Goal: Task Accomplishment & Management: Manage account settings

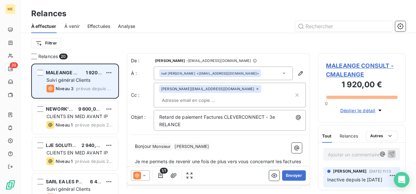
scroll to position [125, 83]
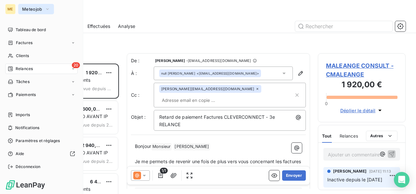
click at [34, 9] on span "Meteojob" at bounding box center [32, 9] width 20 height 5
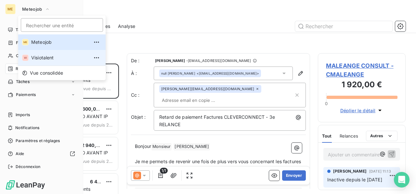
click at [38, 60] on span "Visiotalent" at bounding box center [60, 58] width 58 height 7
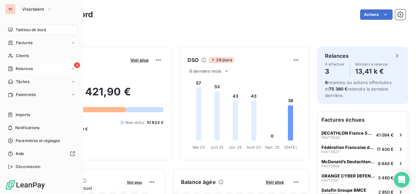
click at [29, 68] on span "Relances" at bounding box center [24, 69] width 17 height 6
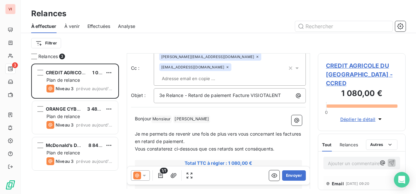
scroll to position [65, 0]
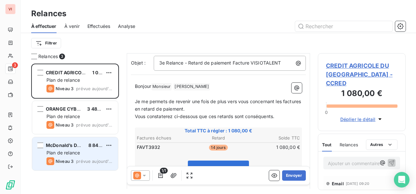
click at [103, 152] on div "Plan de relance" at bounding box center [79, 153] width 66 height 7
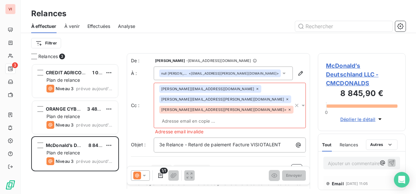
click at [336, 160] on p "Ajouter un commentaire ﻿" at bounding box center [352, 164] width 48 height 8
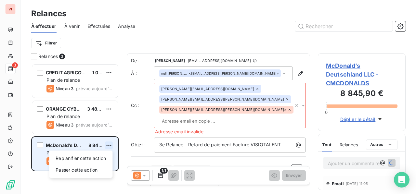
click at [111, 146] on html "VI 3 Relances À effectuer À venir Effectuées Analyse Filtrer Relances 3 CREDIT …" at bounding box center [208, 97] width 416 height 194
click at [102, 158] on div "Replanifier cette action" at bounding box center [81, 158] width 58 height 10
select select "9"
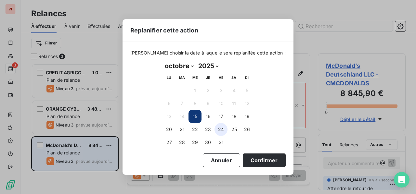
click at [221, 135] on button "24" at bounding box center [221, 129] width 13 height 13
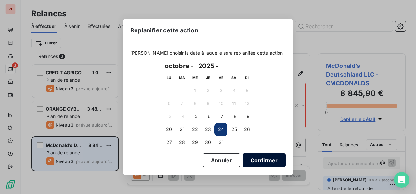
click at [262, 160] on button "Confirmer" at bounding box center [264, 161] width 43 height 14
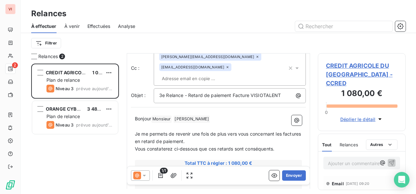
scroll to position [65, 0]
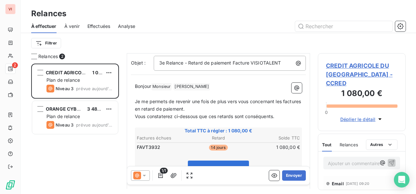
click at [144, 174] on icon at bounding box center [144, 176] width 7 height 7
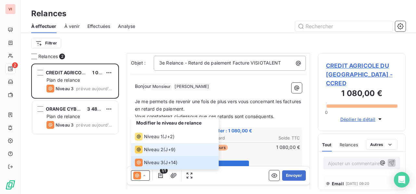
click at [155, 150] on span "Niveau 2" at bounding box center [154, 150] width 20 height 7
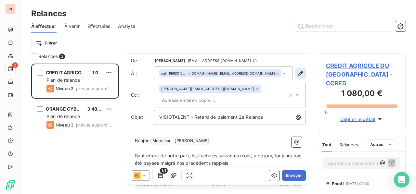
click at [297, 74] on icon "button" at bounding box center [300, 73] width 7 height 7
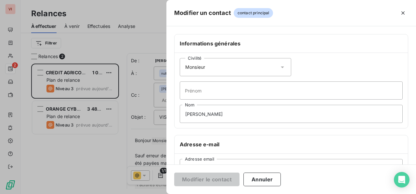
click at [280, 65] on icon at bounding box center [282, 67] width 7 height 7
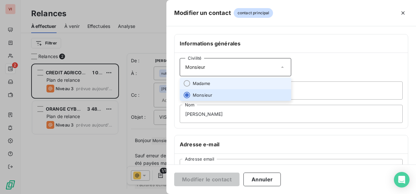
click at [263, 81] on li "Madame" at bounding box center [235, 84] width 111 height 12
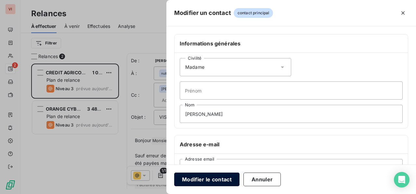
click at [216, 179] on button "Modifier le contact" at bounding box center [206, 180] width 65 height 14
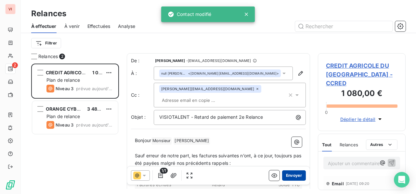
click at [290, 176] on button "Envoyer" at bounding box center [294, 176] width 24 height 10
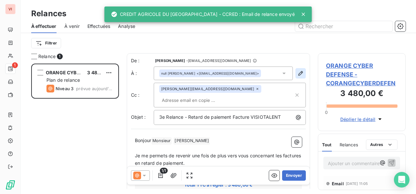
click at [297, 74] on icon "button" at bounding box center [300, 73] width 7 height 7
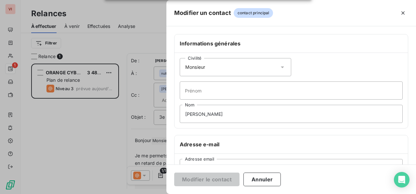
click at [281, 68] on icon at bounding box center [282, 67] width 7 height 7
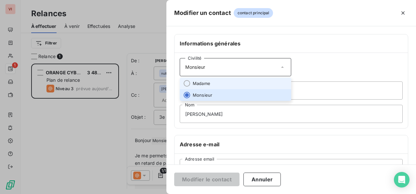
click at [257, 82] on li "Madame" at bounding box center [235, 84] width 111 height 12
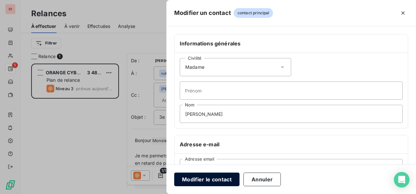
click at [210, 182] on button "Modifier le contact" at bounding box center [206, 180] width 65 height 14
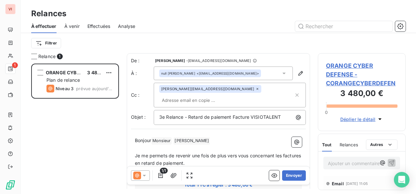
click at [339, 75] on span "ORANGE CYBER DEFENSE - CORANGECYBERDEFEN" at bounding box center [362, 74] width 72 height 26
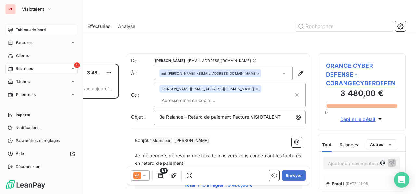
click at [29, 32] on span "Tableau de bord" at bounding box center [31, 30] width 30 height 6
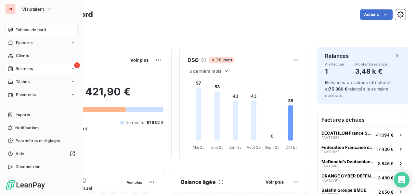
click at [19, 69] on span "Relances" at bounding box center [24, 69] width 17 height 6
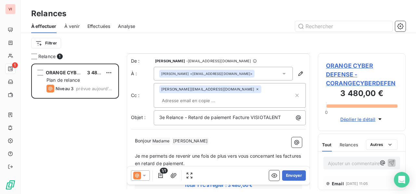
scroll to position [65, 0]
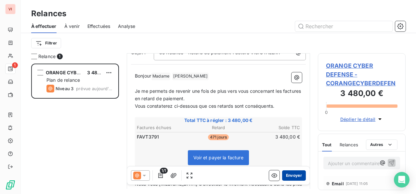
click at [288, 175] on button "Envoyer" at bounding box center [294, 176] width 24 height 10
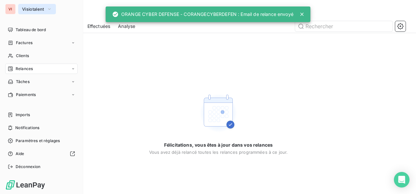
click at [33, 12] on button "Visiotalent" at bounding box center [37, 9] width 38 height 10
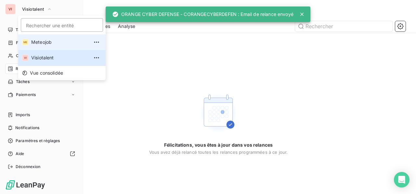
click at [40, 43] on span "Meteojob" at bounding box center [60, 42] width 58 height 7
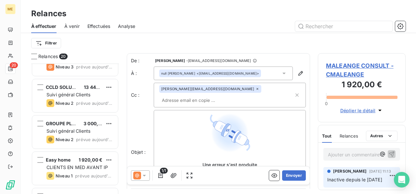
scroll to position [597, 0]
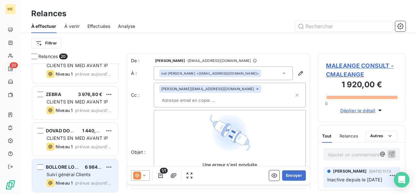
click at [85, 173] on span "Suivi général Clients" at bounding box center [68, 175] width 44 height 6
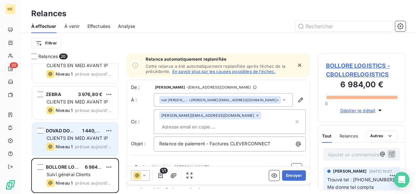
click at [79, 141] on div "CLIENTS EN MED AVANT IP" at bounding box center [79, 138] width 66 height 7
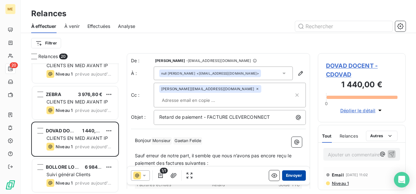
click at [286, 176] on button "Envoyer" at bounding box center [294, 176] width 24 height 10
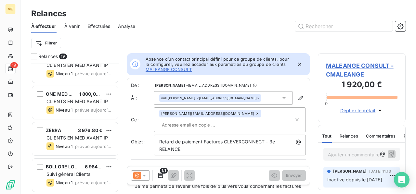
scroll to position [561, 0]
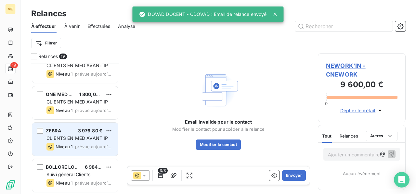
click at [74, 137] on span "CLIENTS EN MED AVANT IP" at bounding box center [76, 139] width 61 height 6
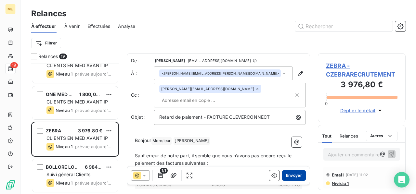
click at [292, 177] on button "Envoyer" at bounding box center [294, 176] width 24 height 10
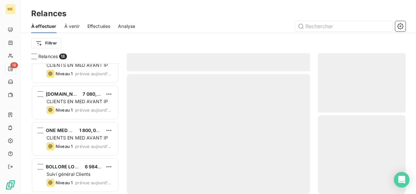
scroll to position [525, 0]
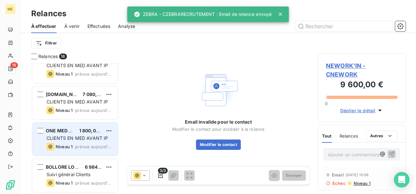
click at [85, 141] on div "CLIENTS EN MED AVANT IP" at bounding box center [79, 138] width 66 height 7
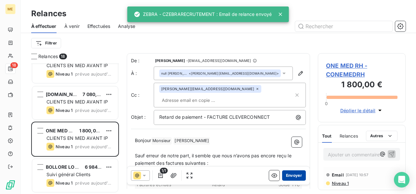
click at [288, 176] on button "Envoyer" at bounding box center [294, 176] width 24 height 10
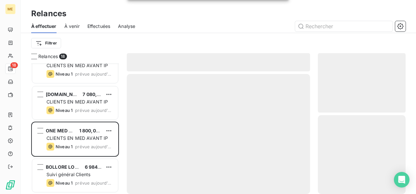
scroll to position [488, 0]
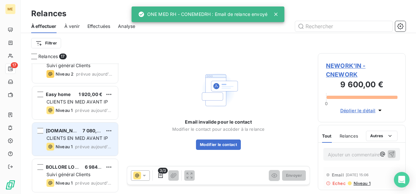
click at [75, 139] on span "CLIENTS EN MED AVANT IP" at bounding box center [76, 139] width 61 height 6
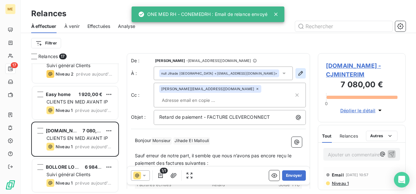
click at [298, 73] on icon "button" at bounding box center [300, 73] width 5 height 5
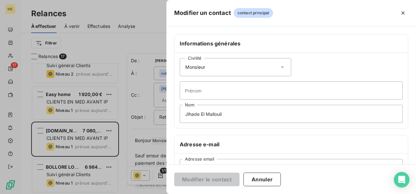
click at [281, 69] on icon at bounding box center [282, 67] width 7 height 7
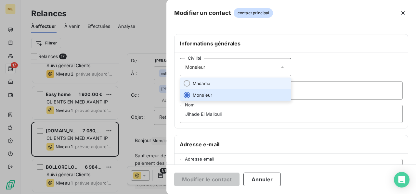
click at [273, 81] on li "Madame" at bounding box center [235, 84] width 111 height 12
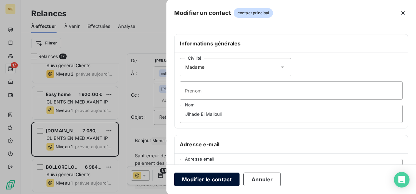
click at [218, 180] on button "Modifier le contact" at bounding box center [206, 180] width 65 height 14
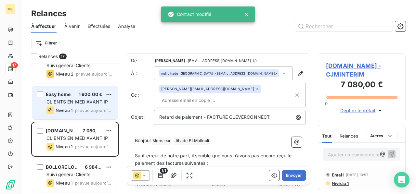
click at [93, 102] on span "CLIENTS EN MED AVANT IP" at bounding box center [76, 102] width 61 height 6
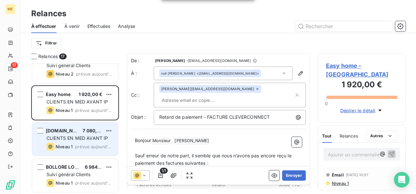
click at [70, 144] on span "Niveau 1" at bounding box center [64, 146] width 17 height 5
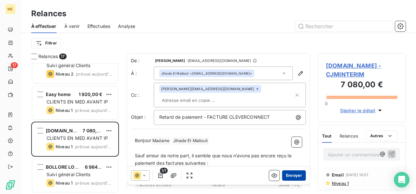
click at [288, 176] on button "Envoyer" at bounding box center [294, 176] width 24 height 10
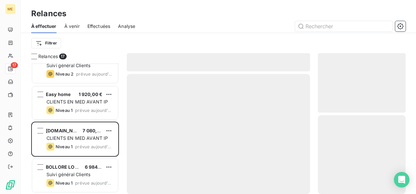
scroll to position [452, 0]
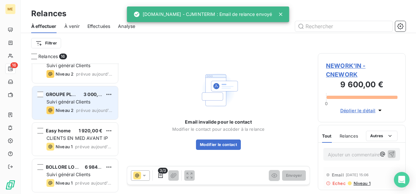
click at [85, 109] on span "prévue aujourd’hui" at bounding box center [94, 110] width 37 height 5
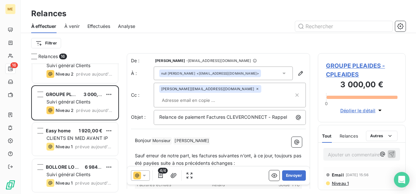
click at [332, 156] on p "Ajouter un commentaire ﻿" at bounding box center [352, 155] width 48 height 8
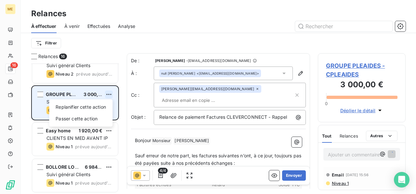
click at [109, 96] on html "ME 16 Relances À effectuer À venir Effectuées Analyse Filtrer Relances 16 LJE S…" at bounding box center [208, 97] width 416 height 194
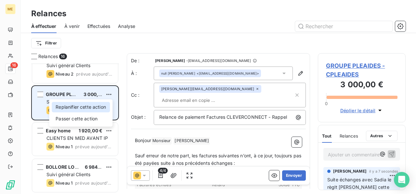
click at [102, 111] on div "Replanifier cette action" at bounding box center [81, 107] width 58 height 10
select select "9"
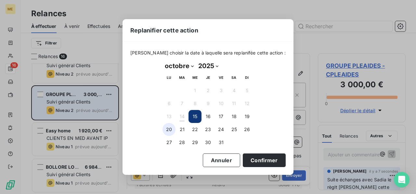
click at [169, 134] on button "20" at bounding box center [169, 129] width 13 height 13
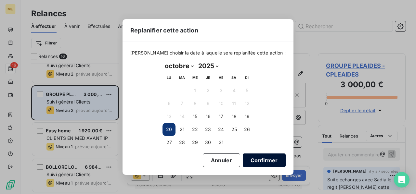
click at [253, 160] on button "Confirmer" at bounding box center [264, 161] width 43 height 14
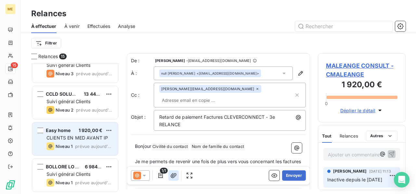
scroll to position [415, 0]
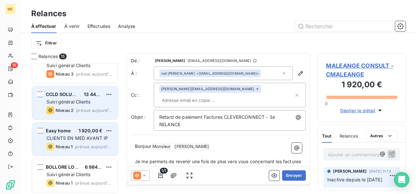
click at [73, 102] on span "Suivi général Clients" at bounding box center [68, 102] width 44 height 6
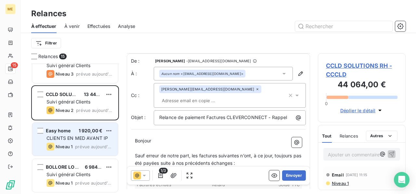
scroll to position [33, 0]
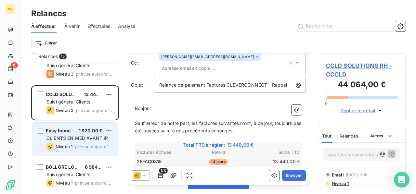
click at [71, 144] on span "Niveau 1" at bounding box center [64, 146] width 17 height 5
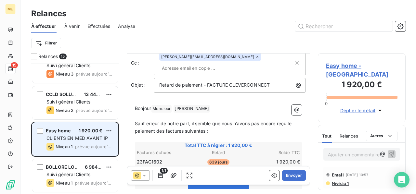
scroll to position [8, 0]
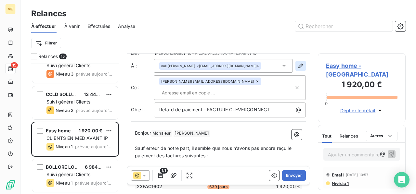
click at [297, 67] on icon "button" at bounding box center [300, 66] width 7 height 7
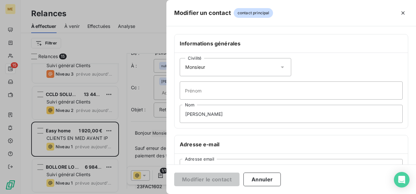
click at [280, 68] on icon at bounding box center [282, 67] width 7 height 7
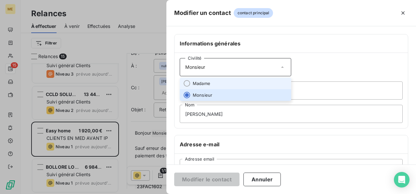
click at [267, 84] on li "Madame" at bounding box center [235, 84] width 111 height 12
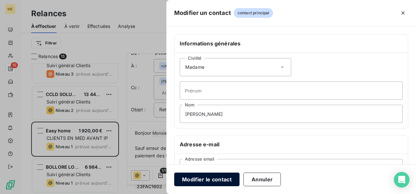
click at [200, 182] on button "Modifier le contact" at bounding box center [206, 180] width 65 height 14
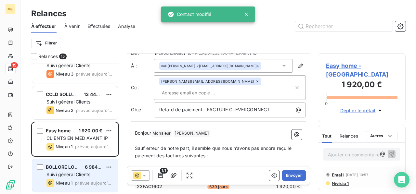
click at [69, 174] on span "Suivi général Clients" at bounding box center [68, 175] width 44 height 6
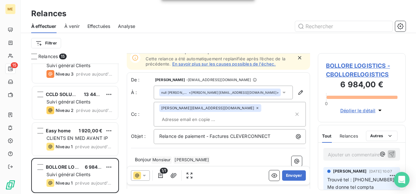
click at [78, 132] on div "Easy home 1 920,00 €" at bounding box center [79, 131] width 66 height 6
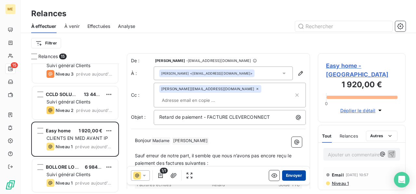
click at [288, 176] on button "Envoyer" at bounding box center [294, 176] width 24 height 10
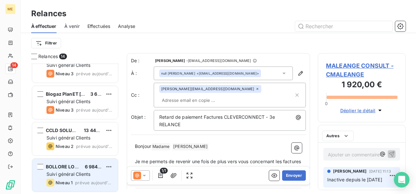
scroll to position [379, 0]
click at [88, 174] on span "Suivi général Clients" at bounding box center [68, 175] width 44 height 6
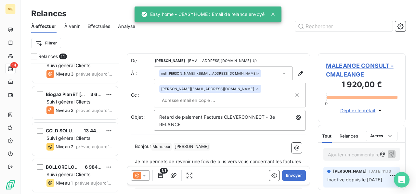
click at [345, 153] on p "Ajouter un commentaire ﻿" at bounding box center [352, 155] width 48 height 8
